Goal: Information Seeking & Learning: Learn about a topic

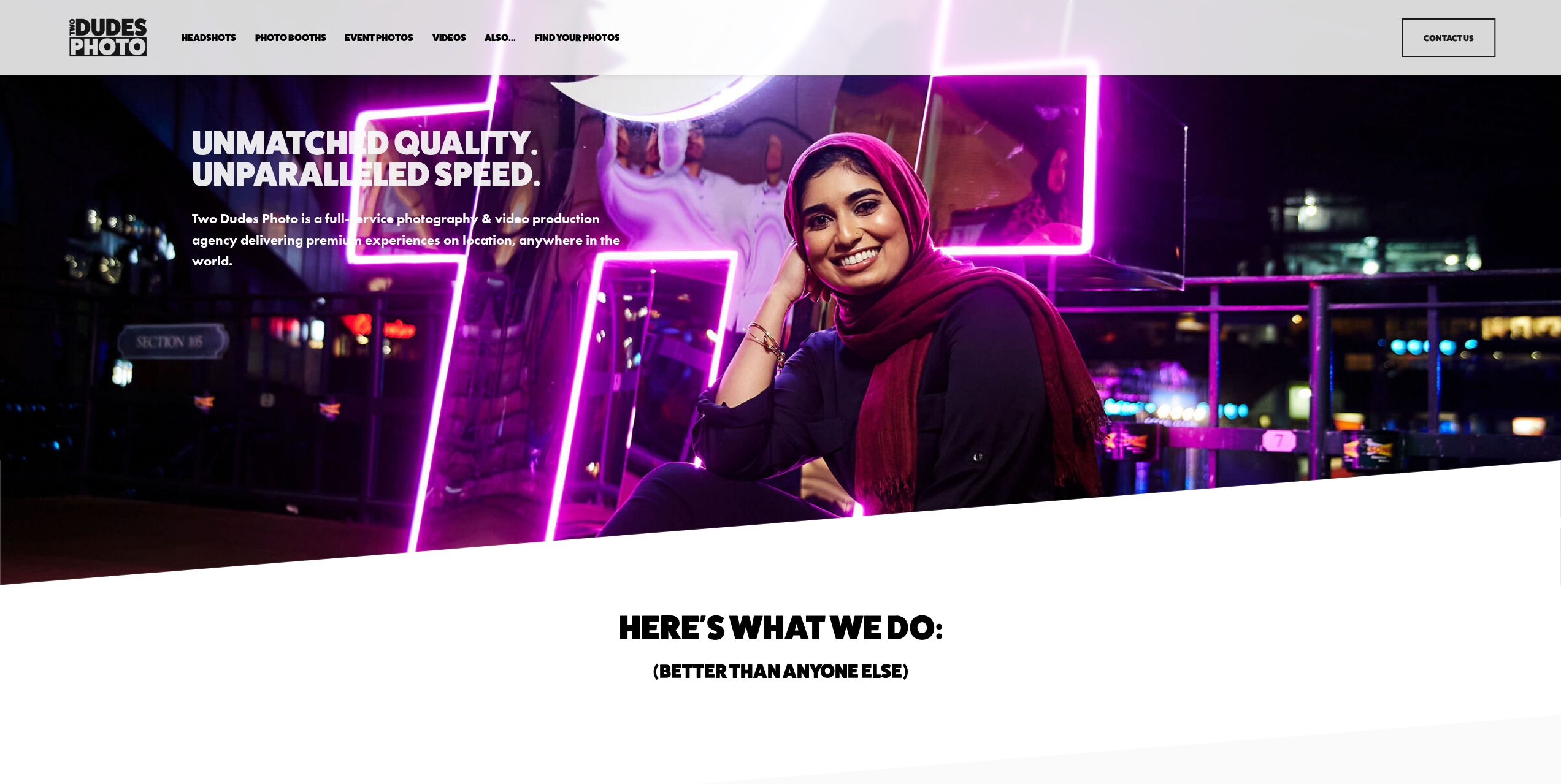
click at [0, 0] on span "In Your Office" at bounding box center [0, 0] width 0 height 0
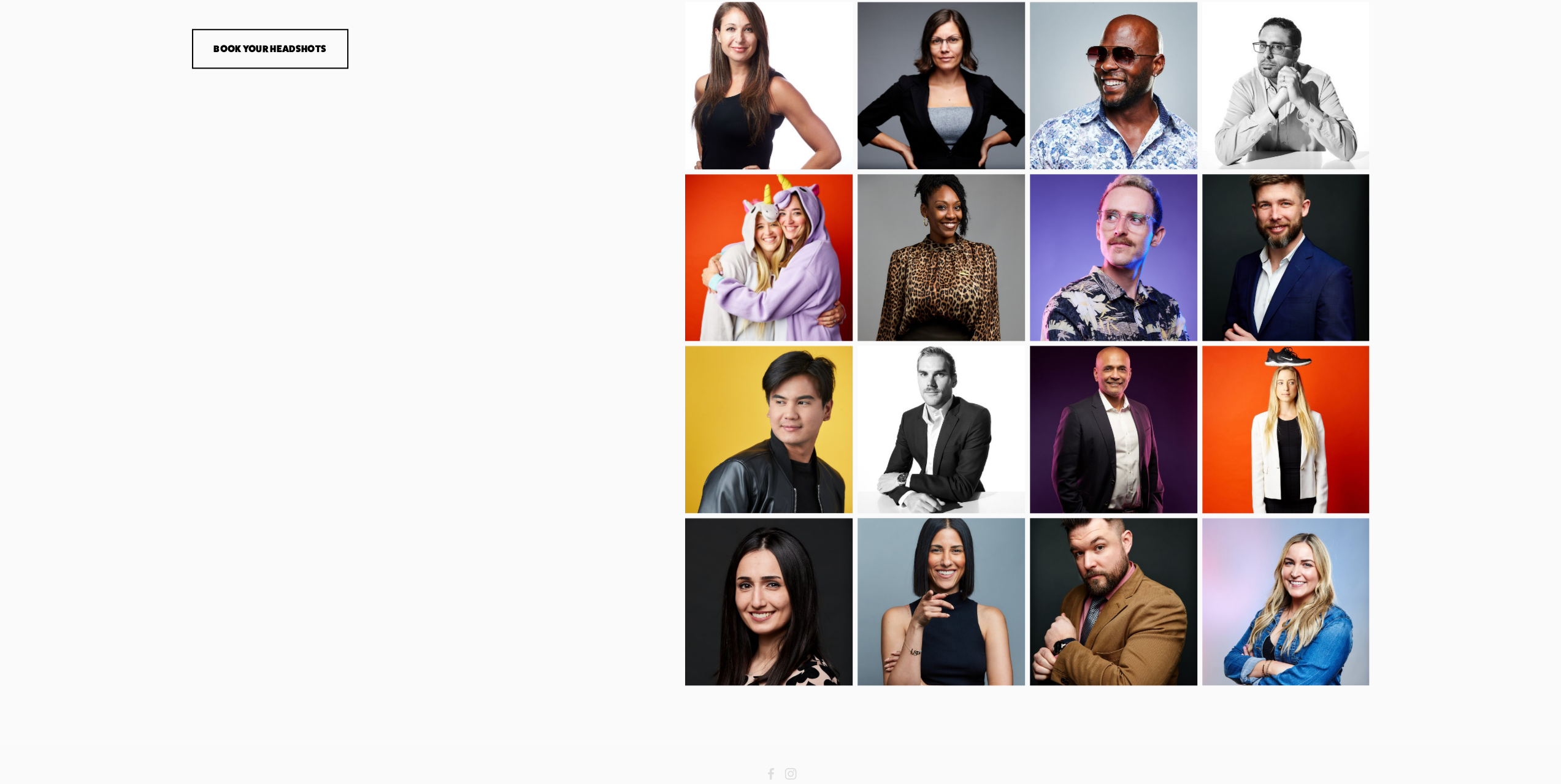
scroll to position [1333, 0]
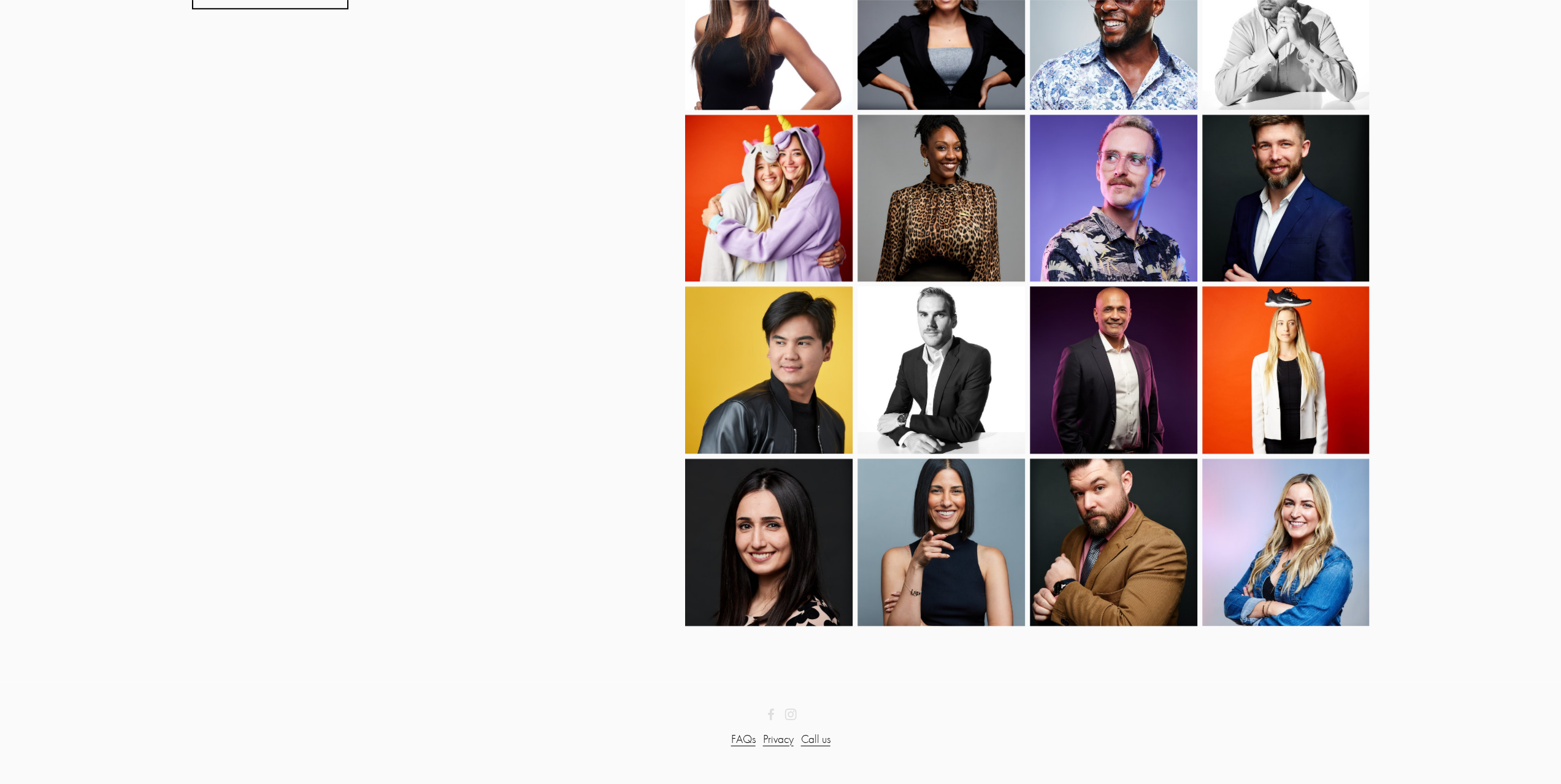
click at [748, 740] on link "FAQs" at bounding box center [743, 739] width 25 height 18
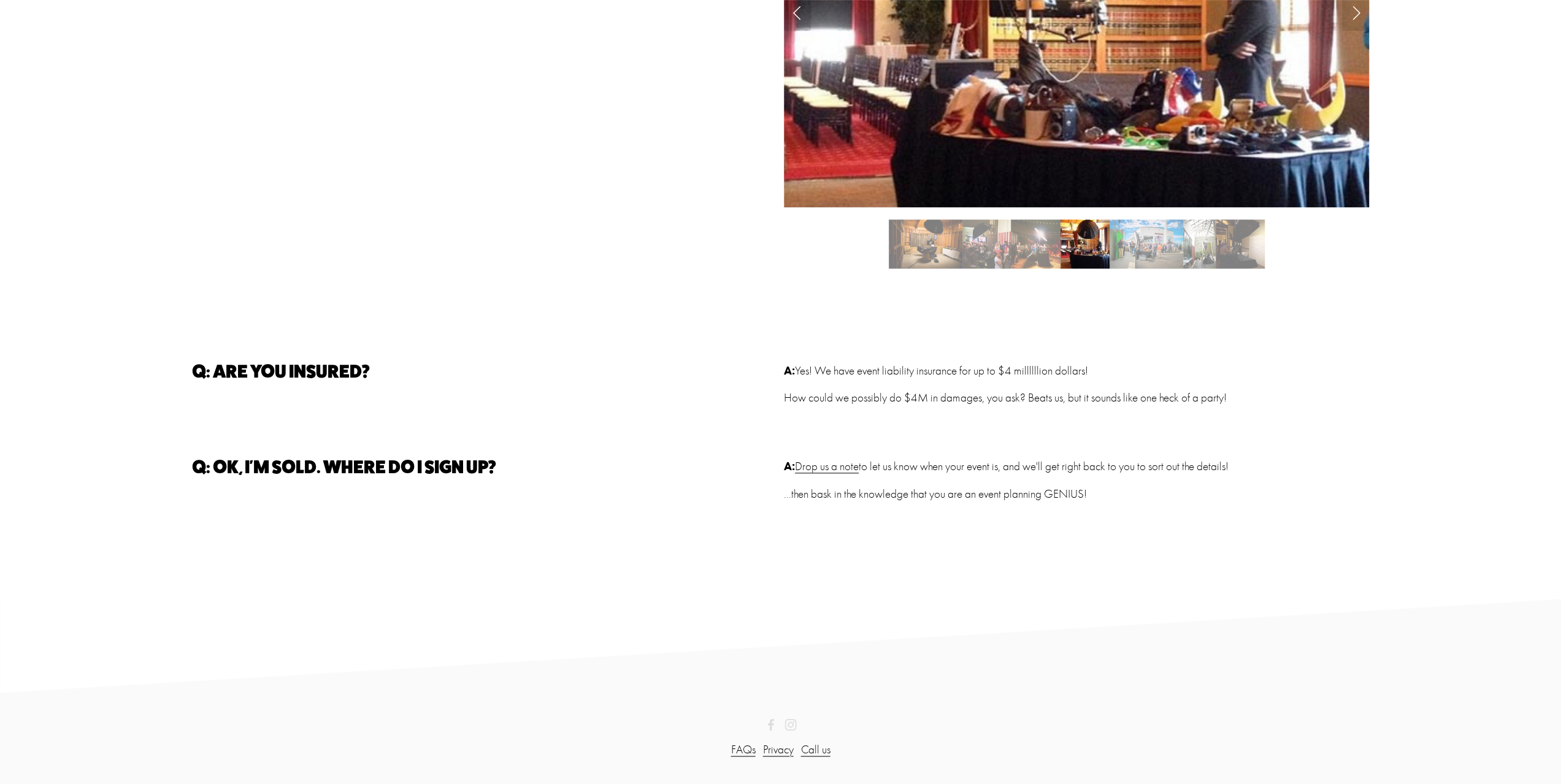
scroll to position [1154, 0]
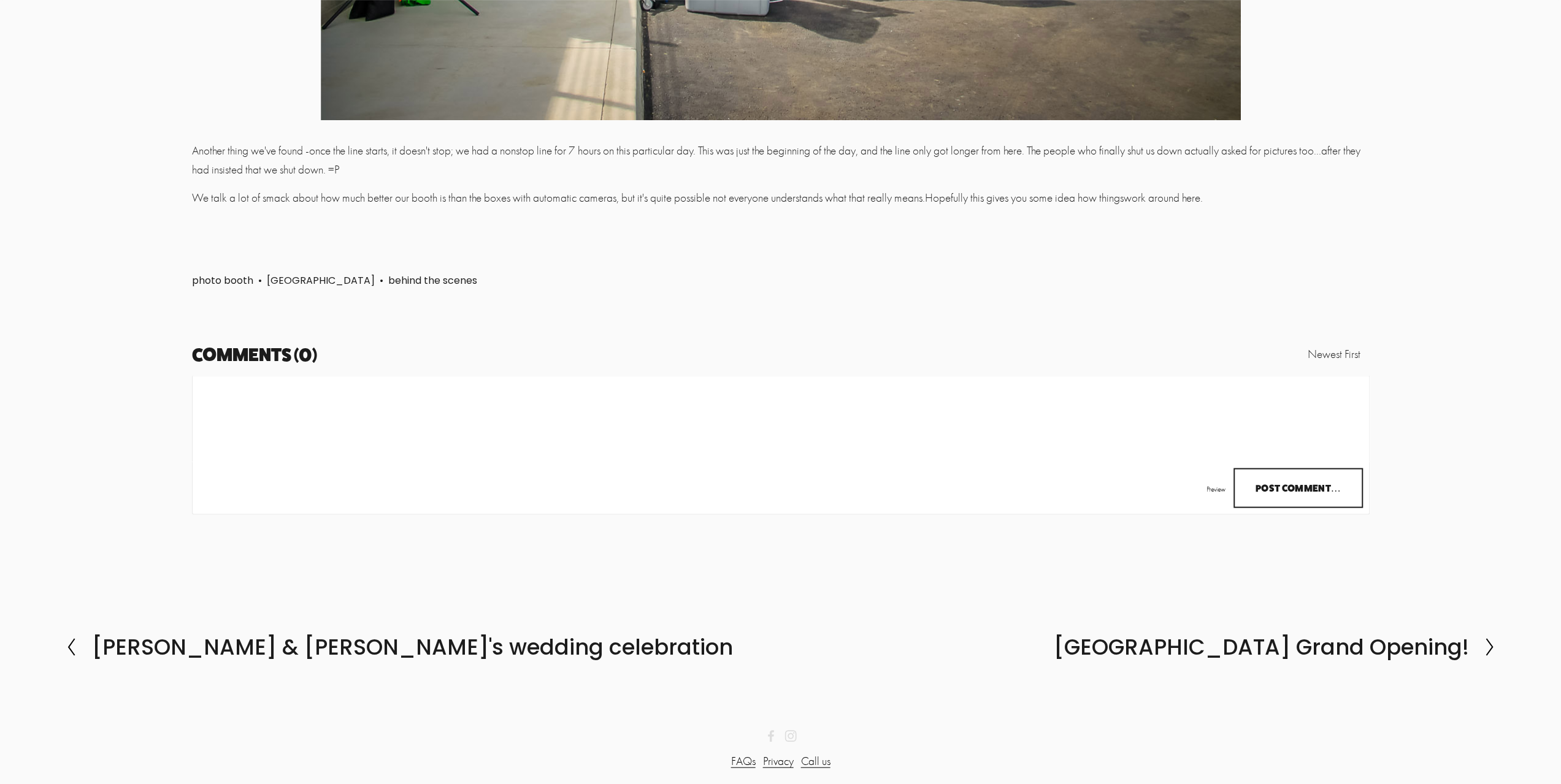
scroll to position [2337, 0]
